Goal: Task Accomplishment & Management: Complete application form

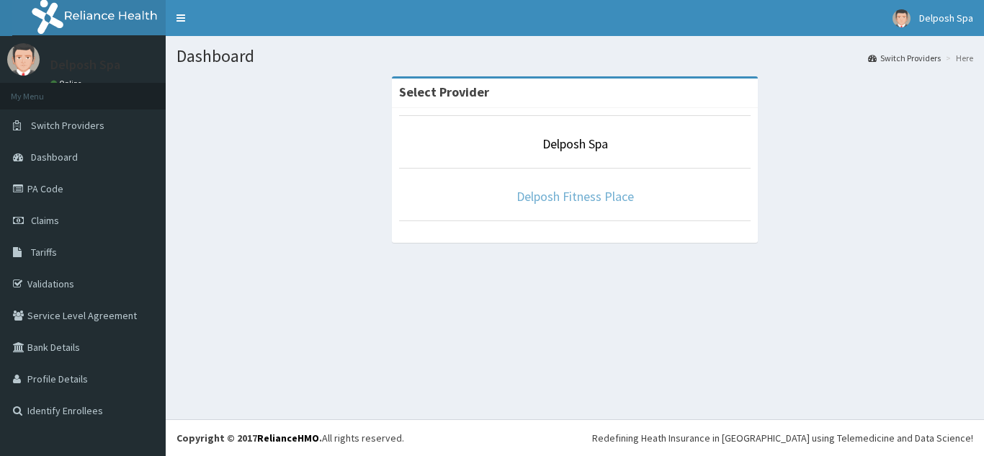
click at [580, 189] on link "Delposh Fitness Place" at bounding box center [574, 196] width 117 height 17
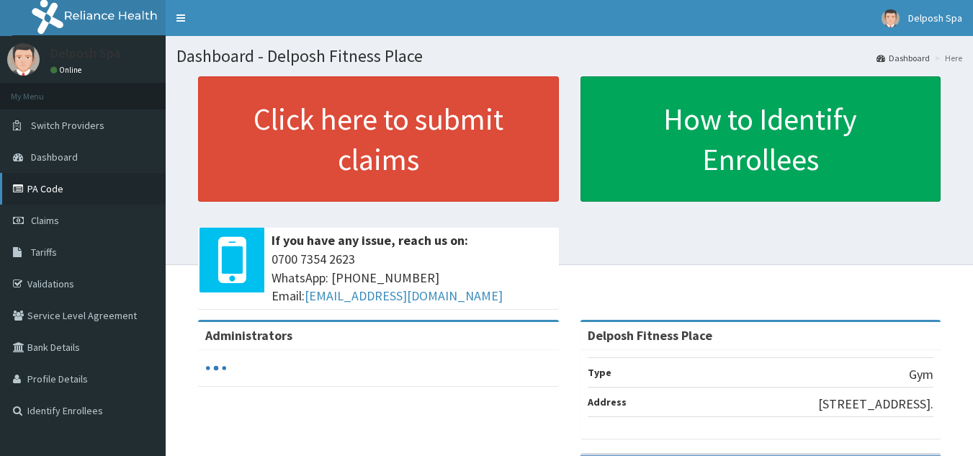
click at [42, 191] on link "PA Code" at bounding box center [83, 189] width 166 height 32
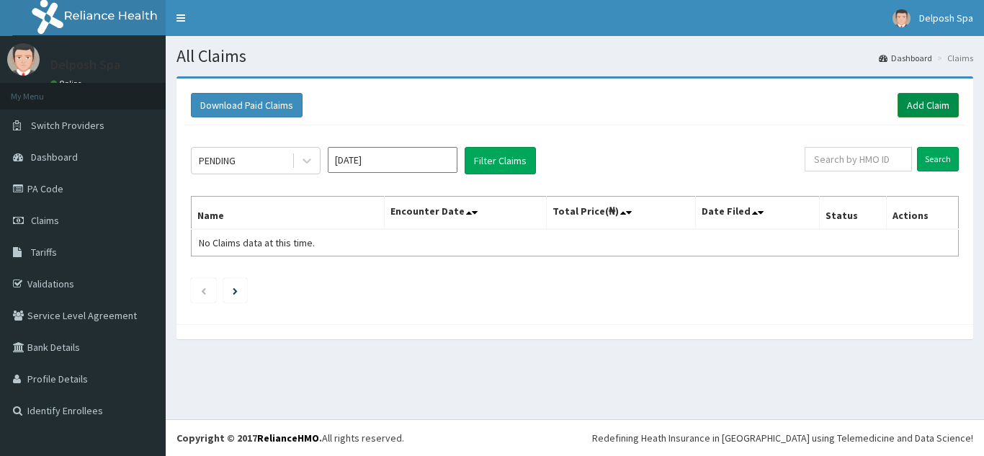
click at [916, 105] on link "Add Claim" at bounding box center [927, 105] width 61 height 24
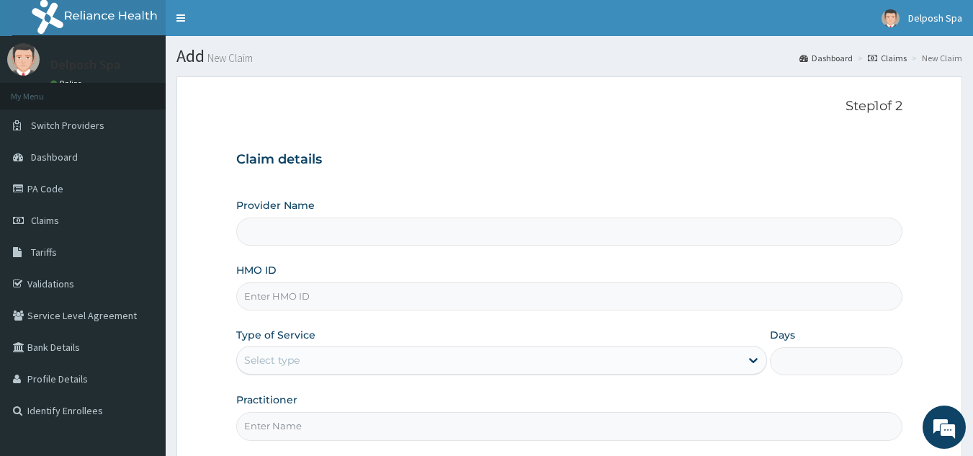
type input "Delposh Fitness Place"
type input "1"
click at [309, 298] on input "HMO ID" at bounding box center [569, 296] width 667 height 28
paste input "MOT/10033/A"
type input "MOT/10033/A"
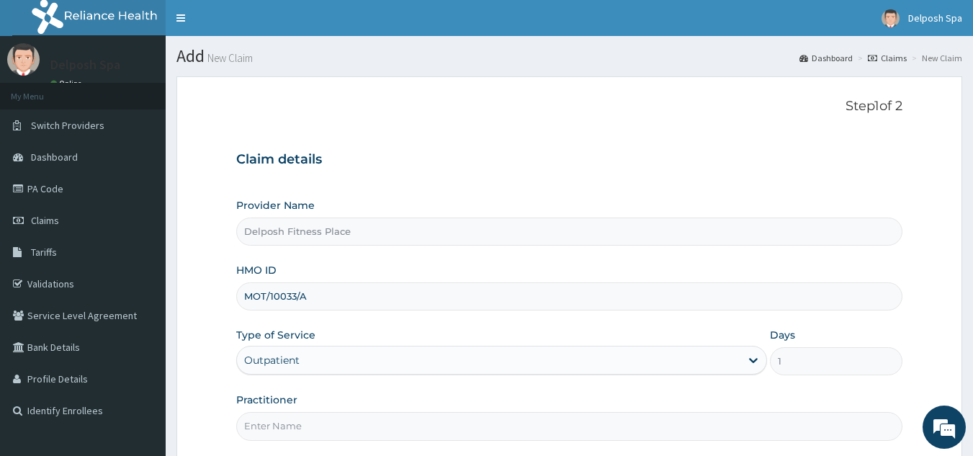
click at [271, 424] on input "Practitioner" at bounding box center [569, 426] width 667 height 28
type input "c"
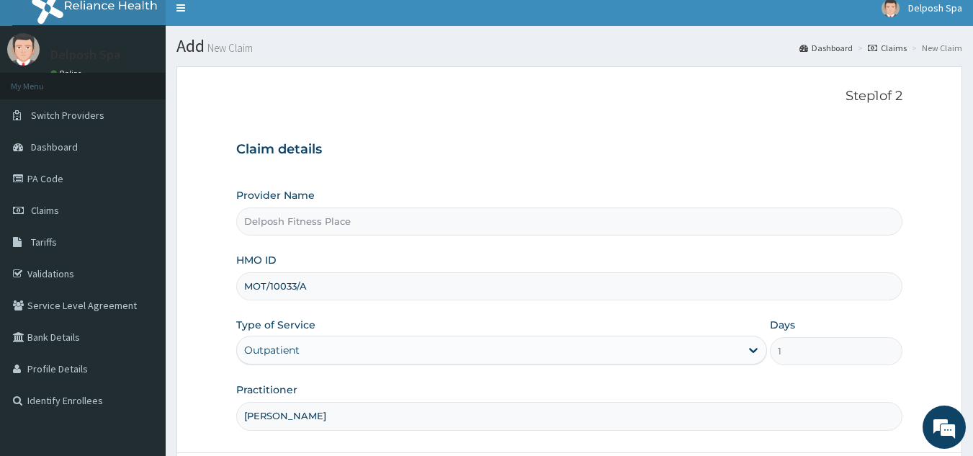
scroll to position [136, 0]
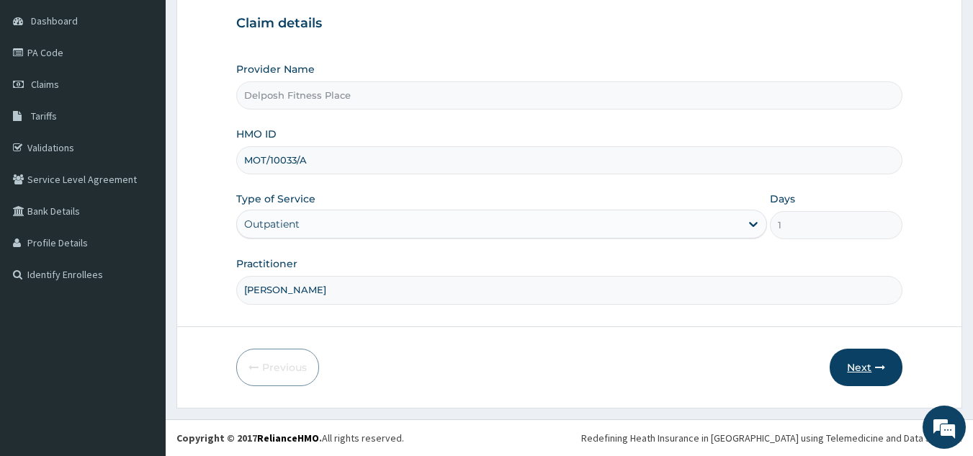
type input "CLARKSON"
click at [850, 368] on button "Next" at bounding box center [866, 367] width 73 height 37
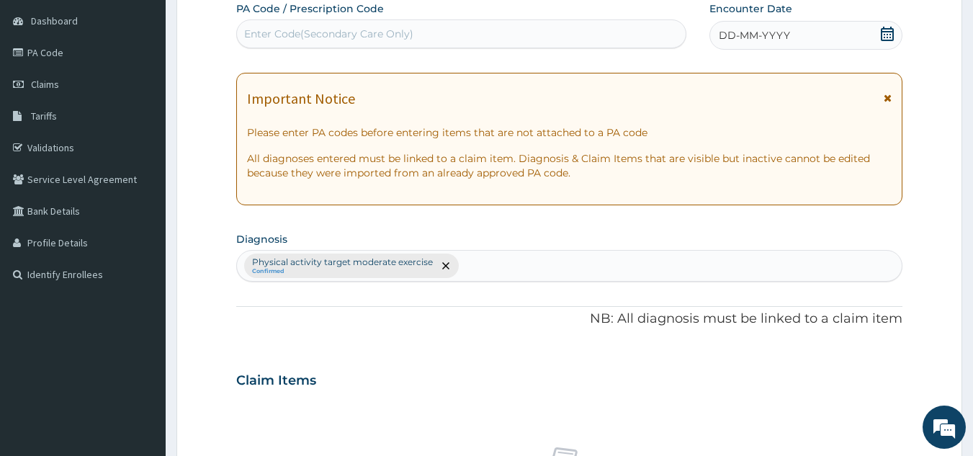
click at [602, 27] on div "Enter Code(Secondary Care Only)" at bounding box center [461, 33] width 449 height 23
paste input "PA/8AAA0C"
type input "PA/8AAA0C"
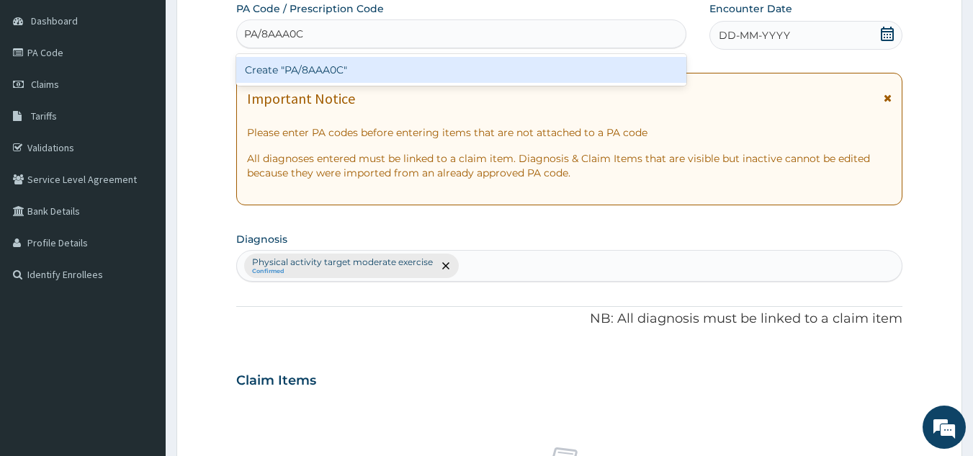
click at [507, 61] on div "Create "PA/8AAA0C"" at bounding box center [461, 70] width 451 height 26
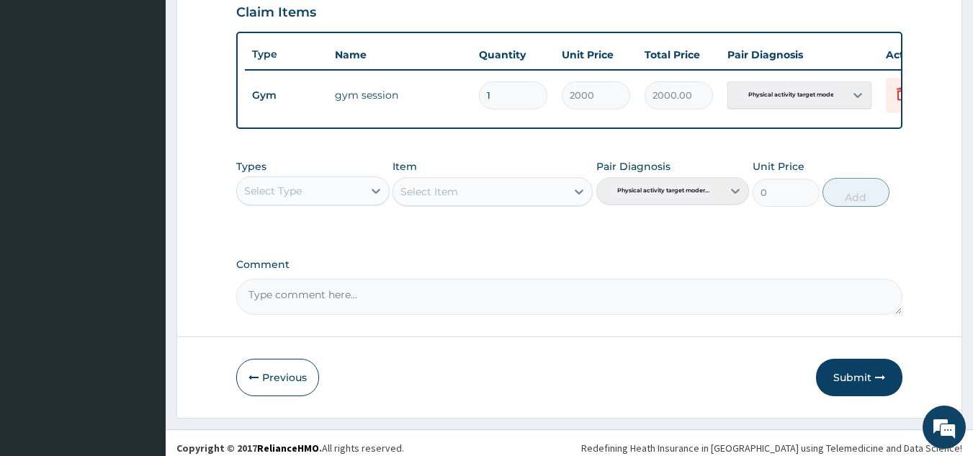
scroll to position [525, 0]
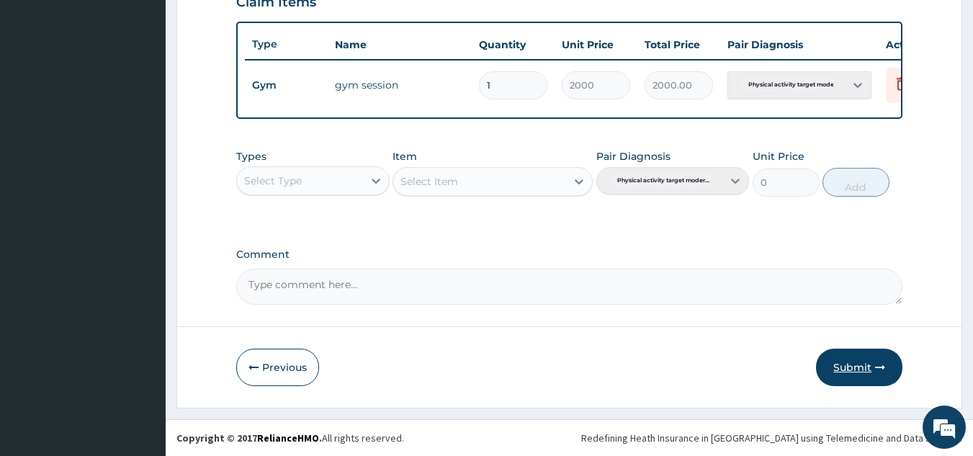
click at [845, 361] on button "Submit" at bounding box center [859, 367] width 86 height 37
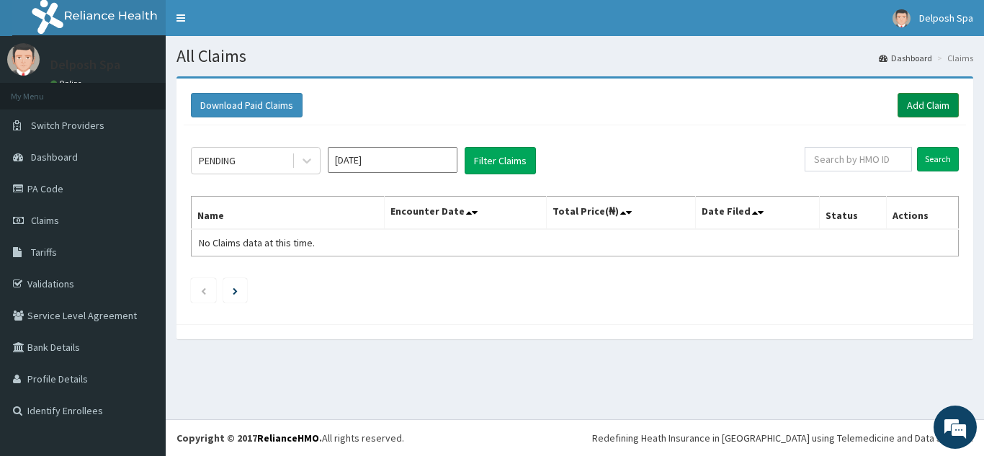
click at [909, 104] on link "Add Claim" at bounding box center [927, 105] width 61 height 24
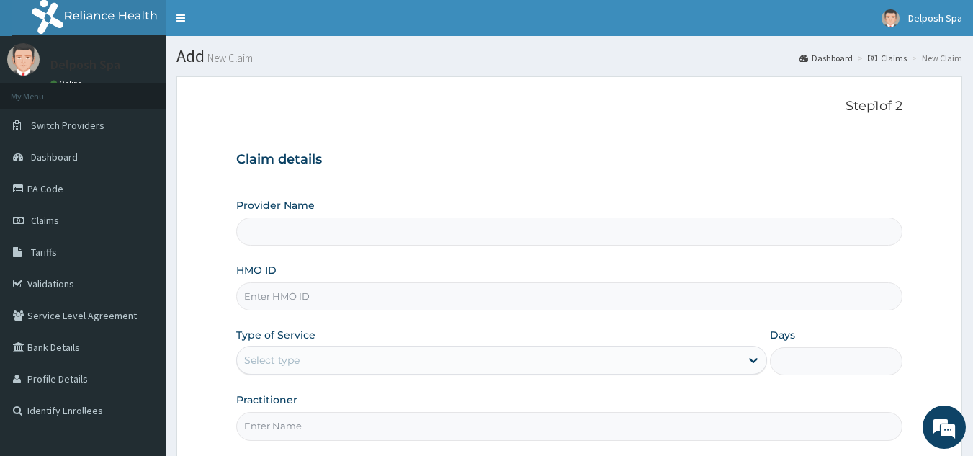
type input "Delposh Fitness Place"
type input "1"
click at [284, 307] on input "HMO ID" at bounding box center [569, 296] width 667 height 28
paste input "REL/10611/A"
type input "REL/10611/A"
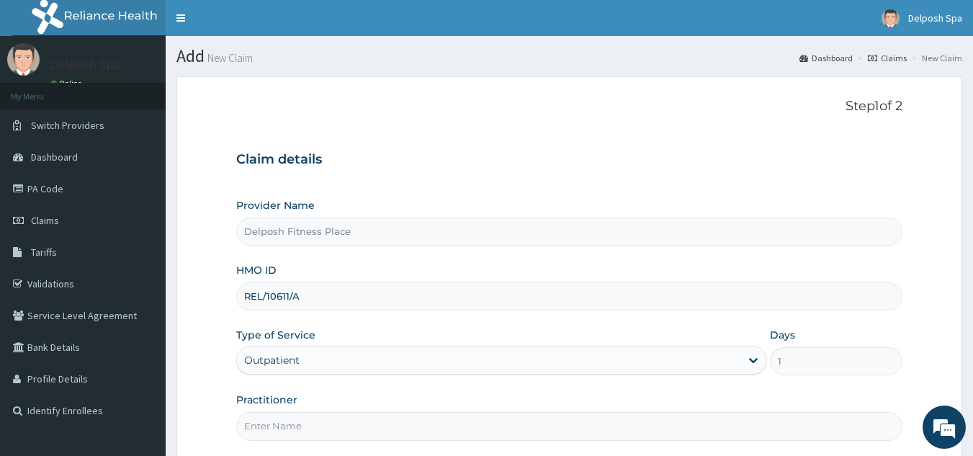
click at [302, 426] on input "Practitioner" at bounding box center [569, 426] width 667 height 28
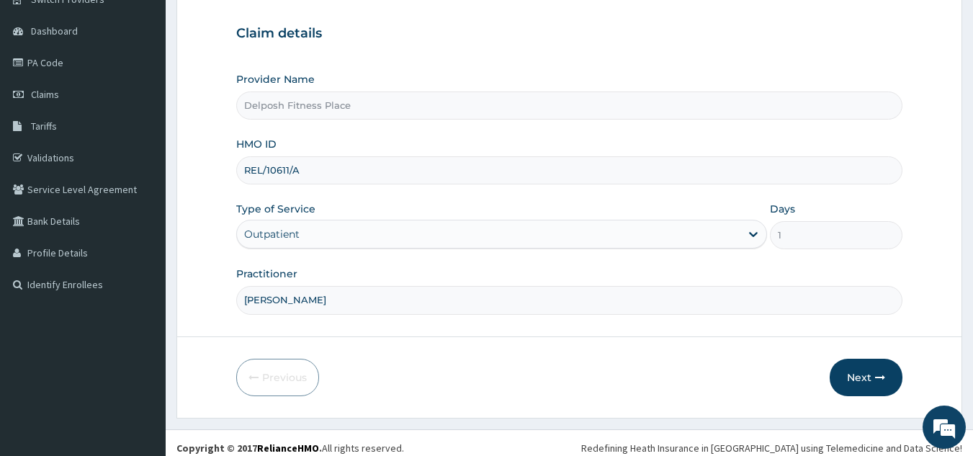
scroll to position [136, 0]
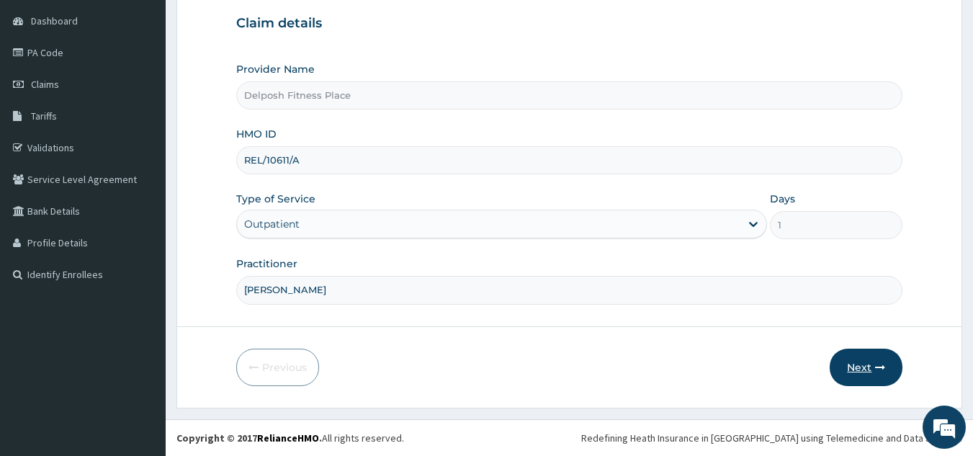
type input "CLARKSON"
click at [851, 366] on button "Next" at bounding box center [866, 367] width 73 height 37
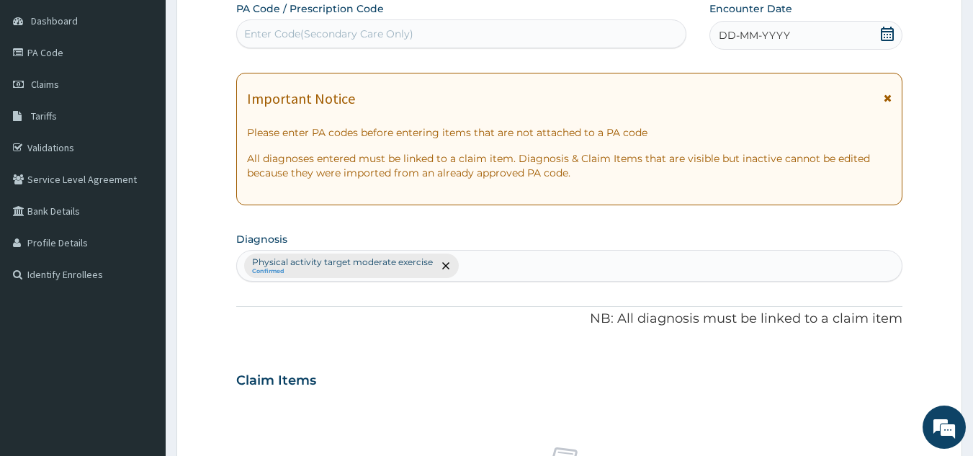
click at [408, 30] on div "Enter Code(Secondary Care Only)" at bounding box center [328, 34] width 169 height 14
paste input "PA/A05533"
type input "PA/A05533"
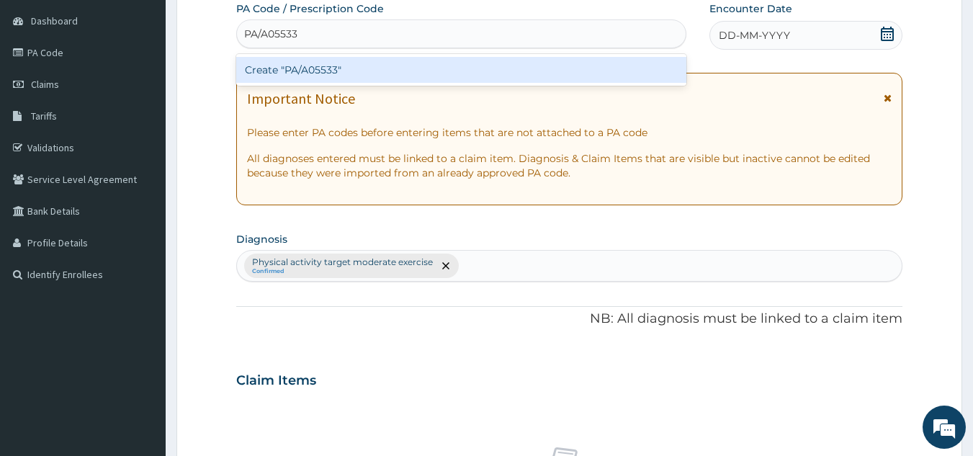
click at [382, 67] on div "Create "PA/A05533"" at bounding box center [461, 70] width 451 height 26
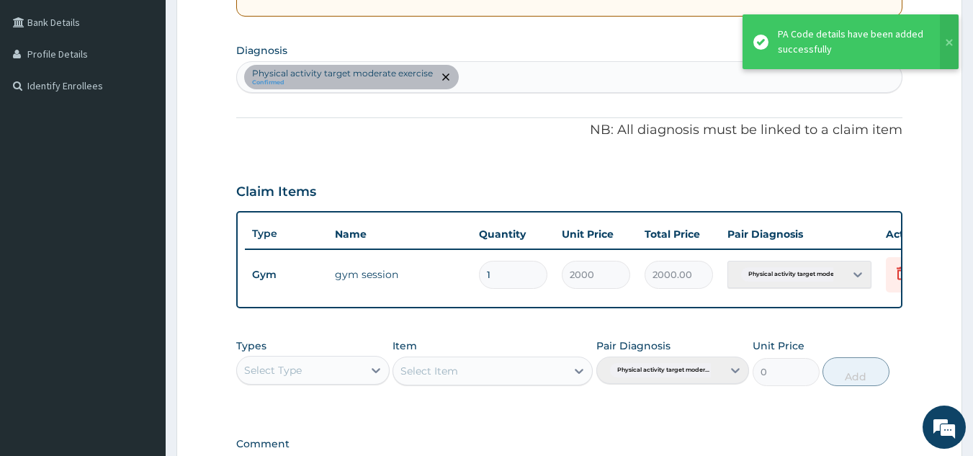
scroll to position [469, 0]
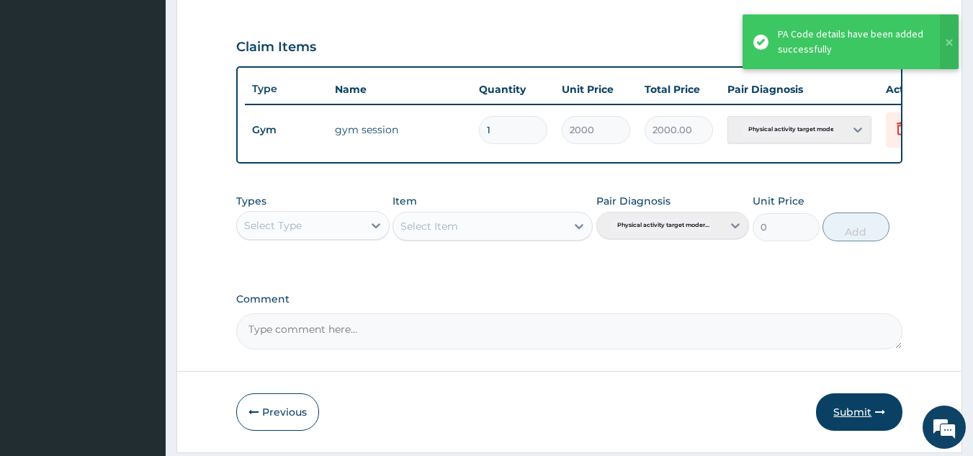
click at [856, 426] on button "Submit" at bounding box center [859, 411] width 86 height 37
